Goal: Communication & Community: Answer question/provide support

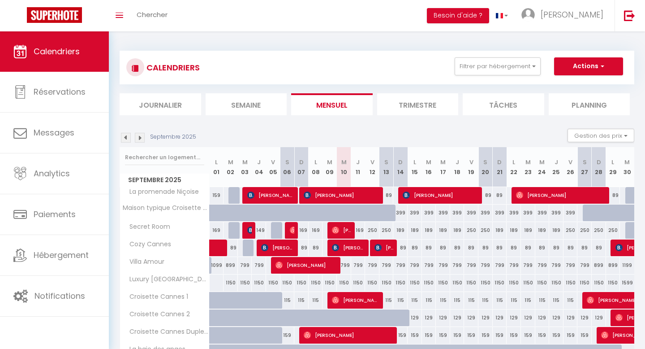
select select
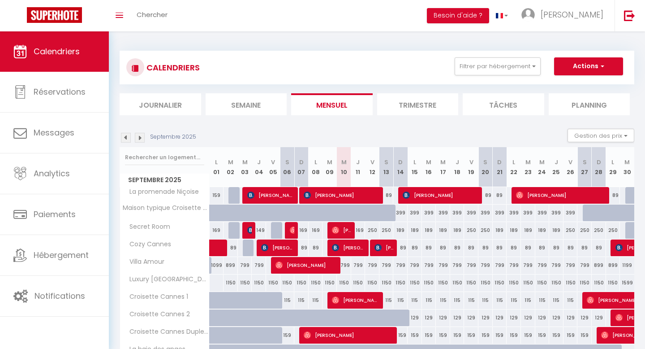
select select
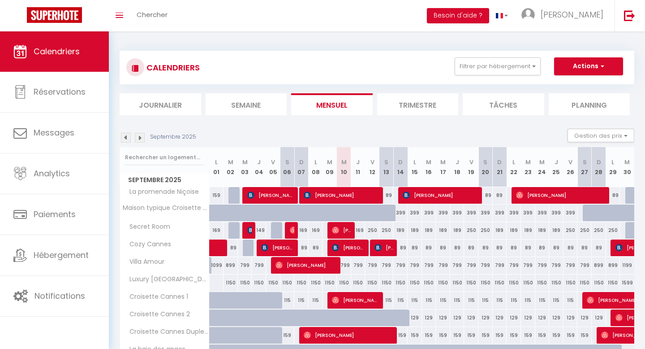
select select
click at [356, 251] on span "[PERSON_NAME]" at bounding box center [349, 247] width 34 height 17
select select "OK"
select select "KO"
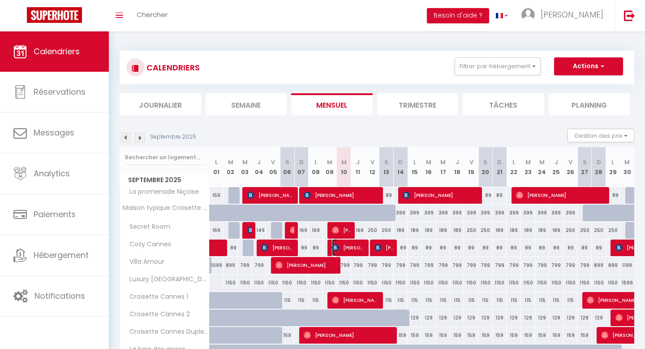
select select "0"
select select "1"
select select
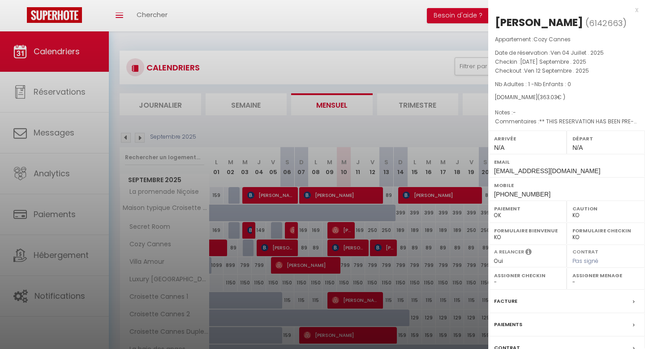
click at [356, 251] on div at bounding box center [322, 174] width 645 height 349
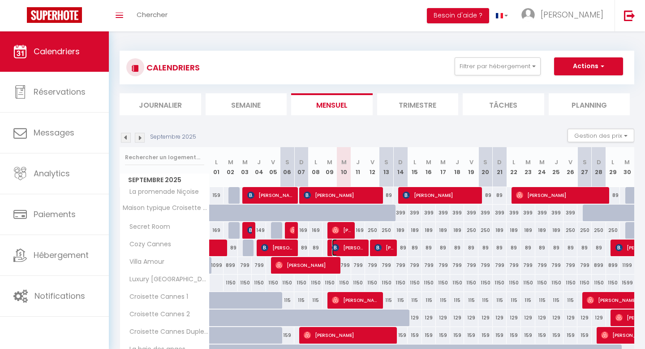
click at [356, 251] on span "[PERSON_NAME]" at bounding box center [349, 247] width 34 height 17
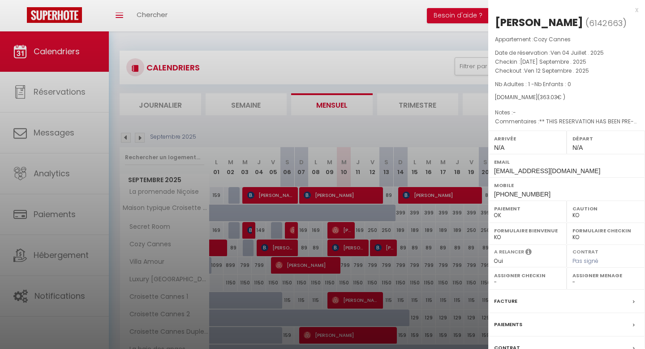
click at [386, 251] on div at bounding box center [322, 174] width 645 height 349
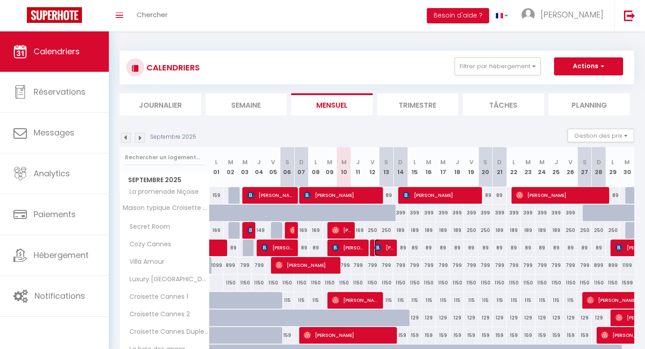
click at [386, 251] on span "[PERSON_NAME]" at bounding box center [384, 247] width 19 height 17
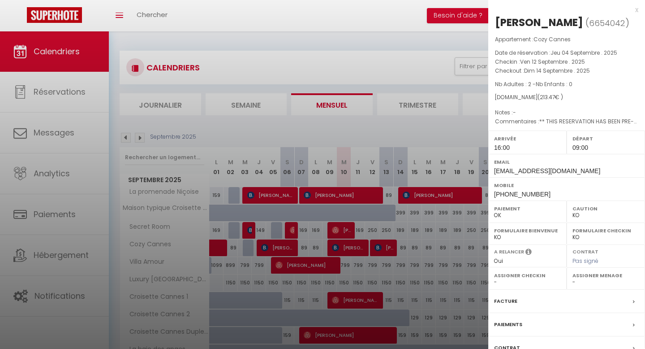
click at [386, 251] on div at bounding box center [322, 174] width 645 height 349
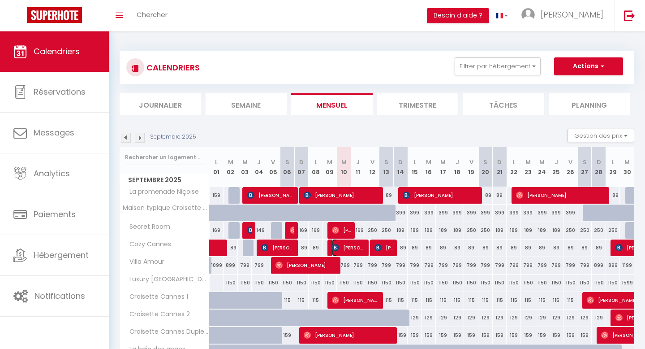
click at [365, 247] on span "[PERSON_NAME]" at bounding box center [349, 247] width 34 height 17
select select "0"
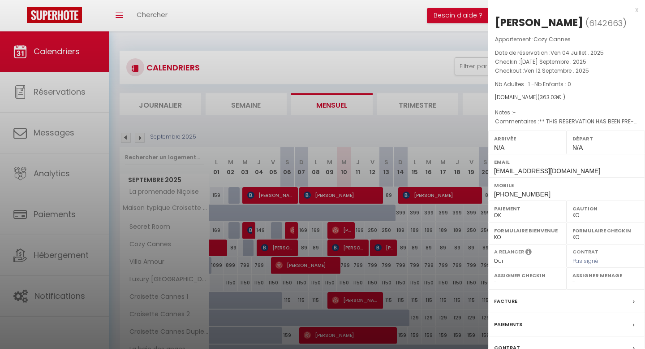
click at [365, 247] on div at bounding box center [322, 174] width 645 height 349
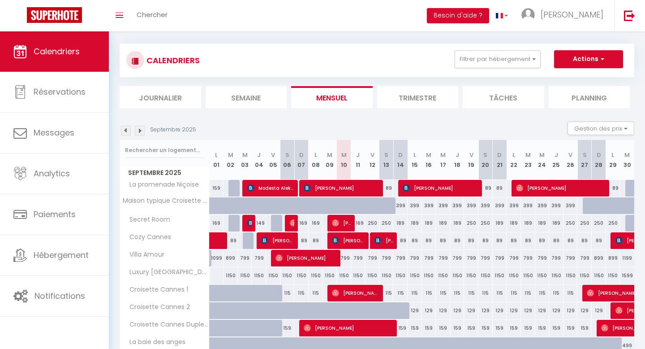
scroll to position [10, 0]
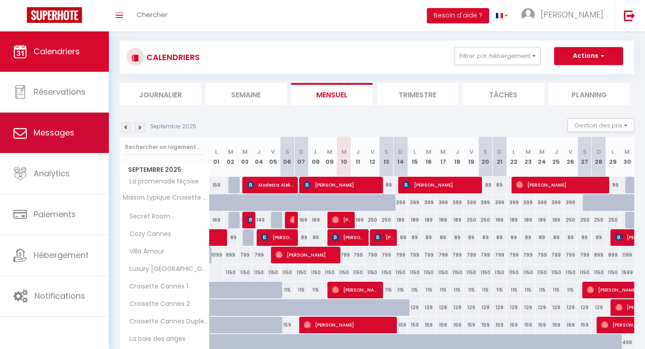
click at [68, 134] on span "Messages" at bounding box center [54, 132] width 41 height 11
select select "message"
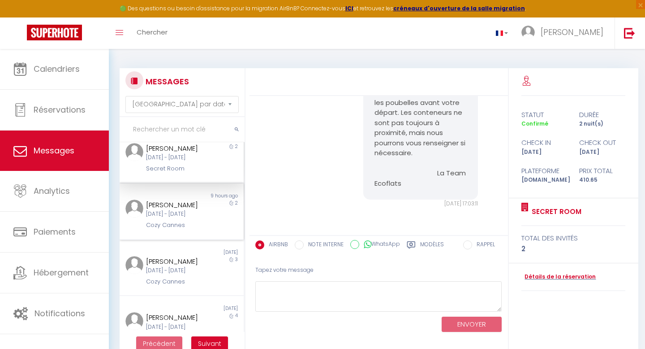
scroll to position [19, 0]
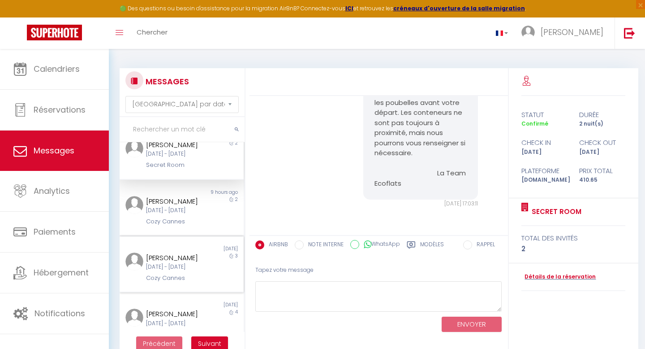
click at [179, 263] on div "[PERSON_NAME]" at bounding box center [176, 257] width 61 height 11
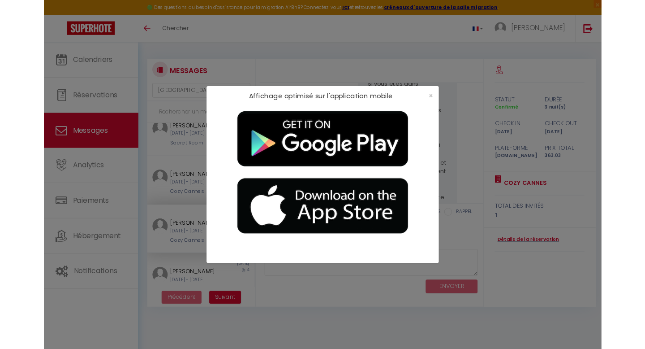
scroll to position [1540, 0]
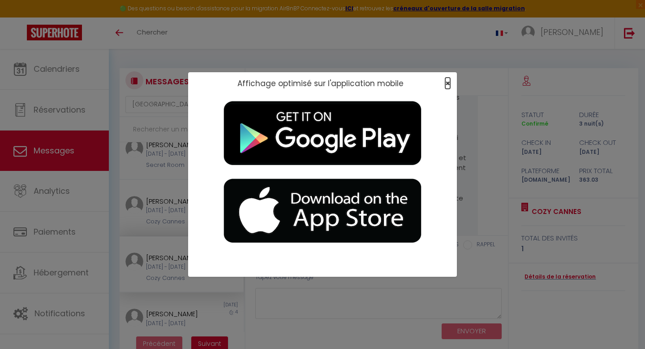
click at [449, 82] on span "×" at bounding box center [448, 83] width 5 height 11
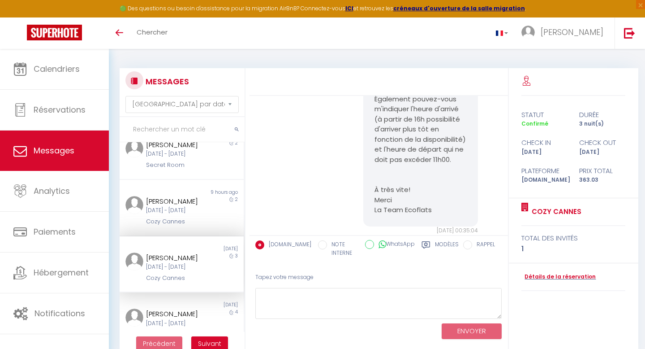
scroll to position [0, 0]
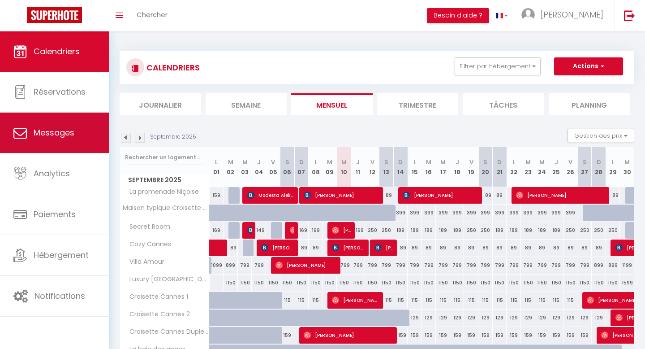
click at [54, 127] on span "Messages" at bounding box center [54, 132] width 41 height 11
select select "message"
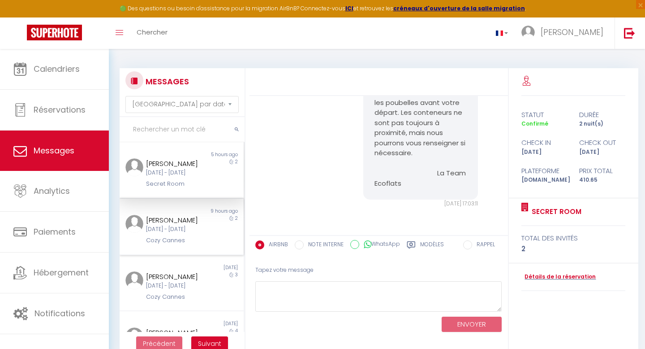
scroll to position [96, 0]
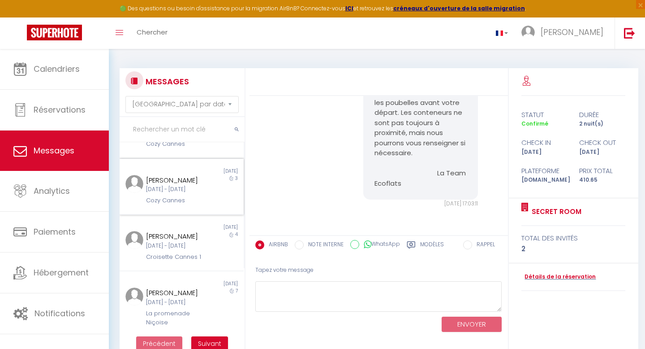
click at [176, 205] on div "Cozy Cannes" at bounding box center [176, 200] width 61 height 9
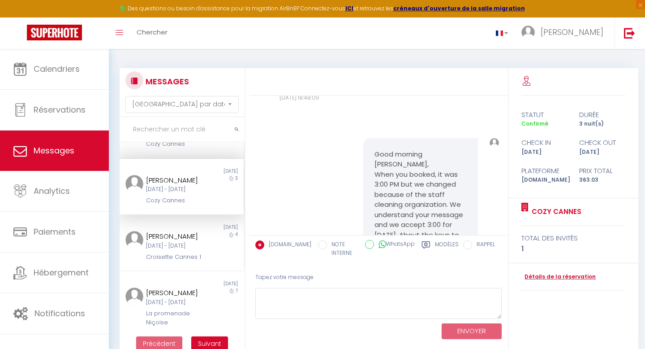
scroll to position [3704, 0]
